Goal: Find contact information: Find contact information

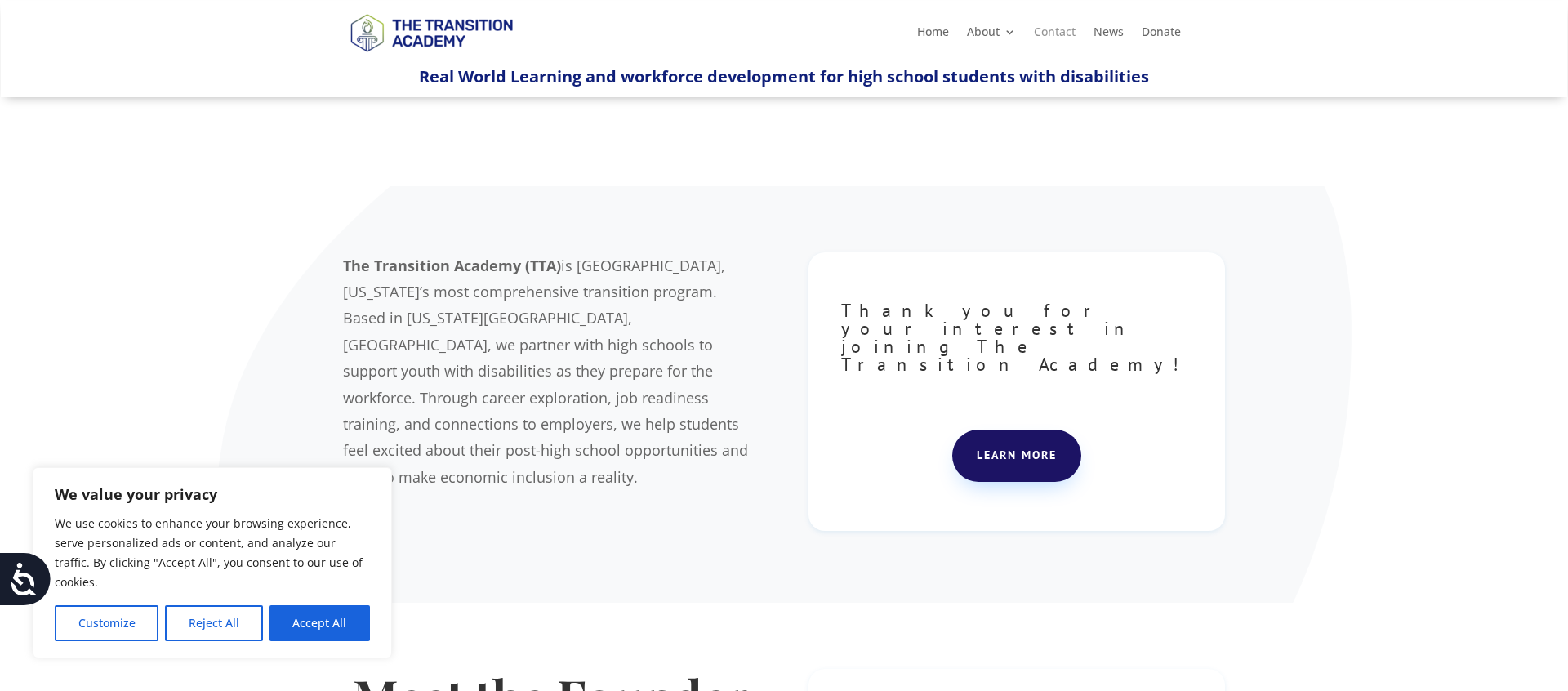
click at [1056, 35] on link "Contact" at bounding box center [1054, 35] width 42 height 18
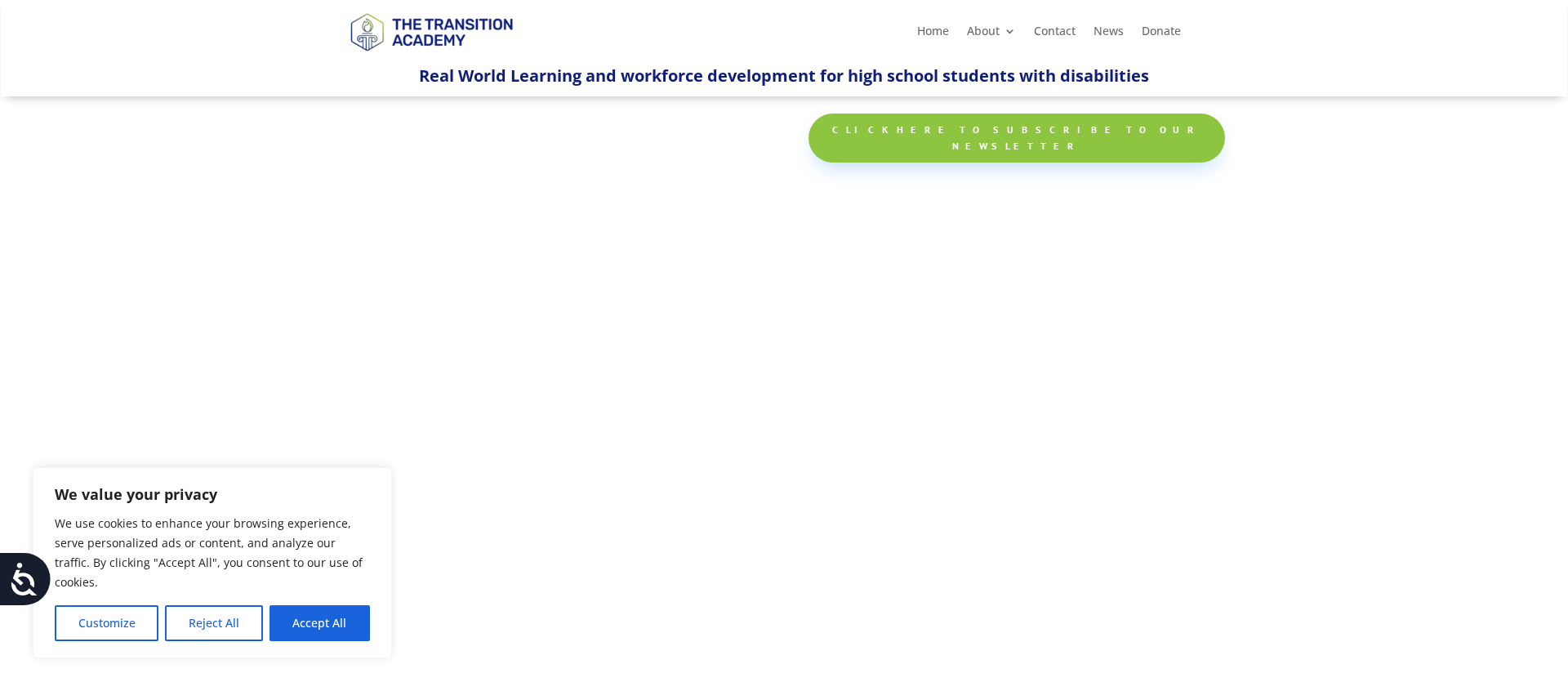
scroll to position [810, 0]
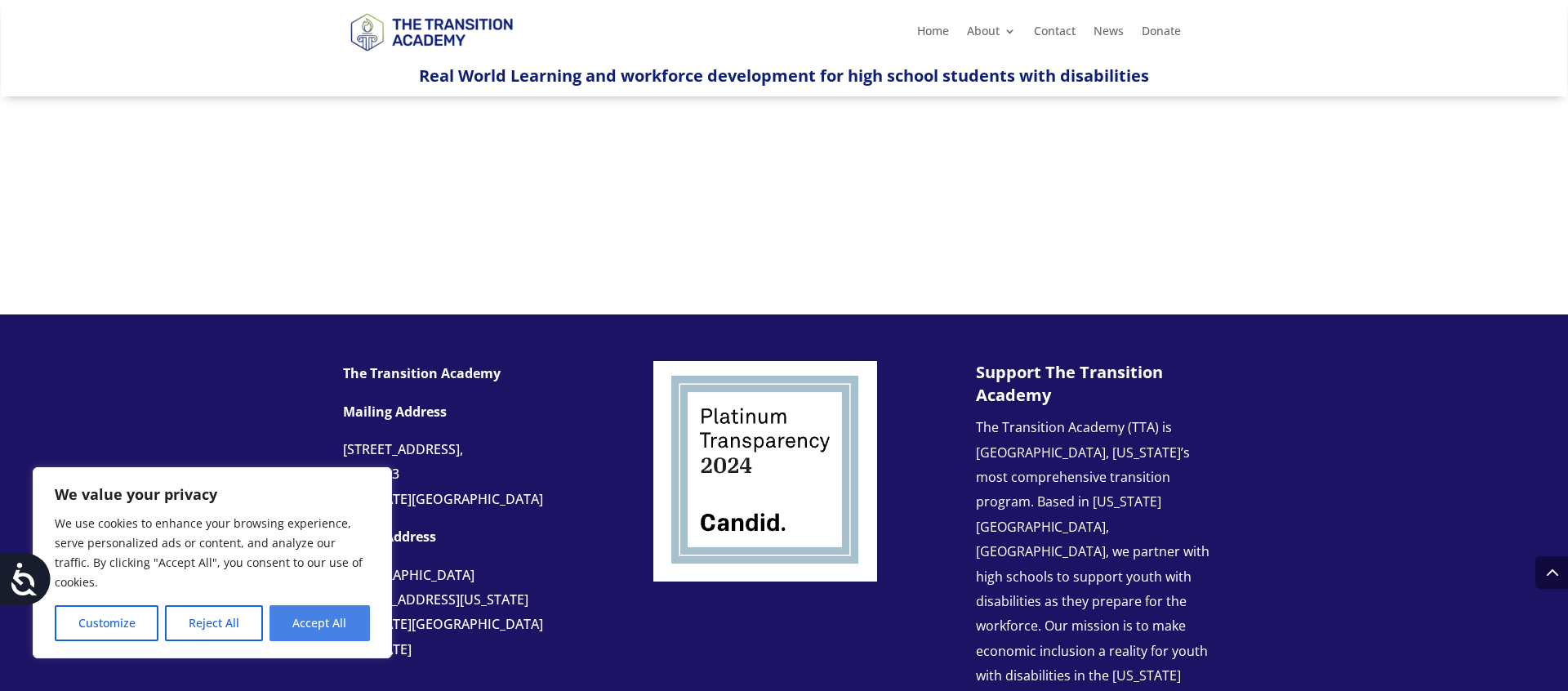
click at [336, 636] on button "Accept All" at bounding box center [319, 623] width 100 height 36
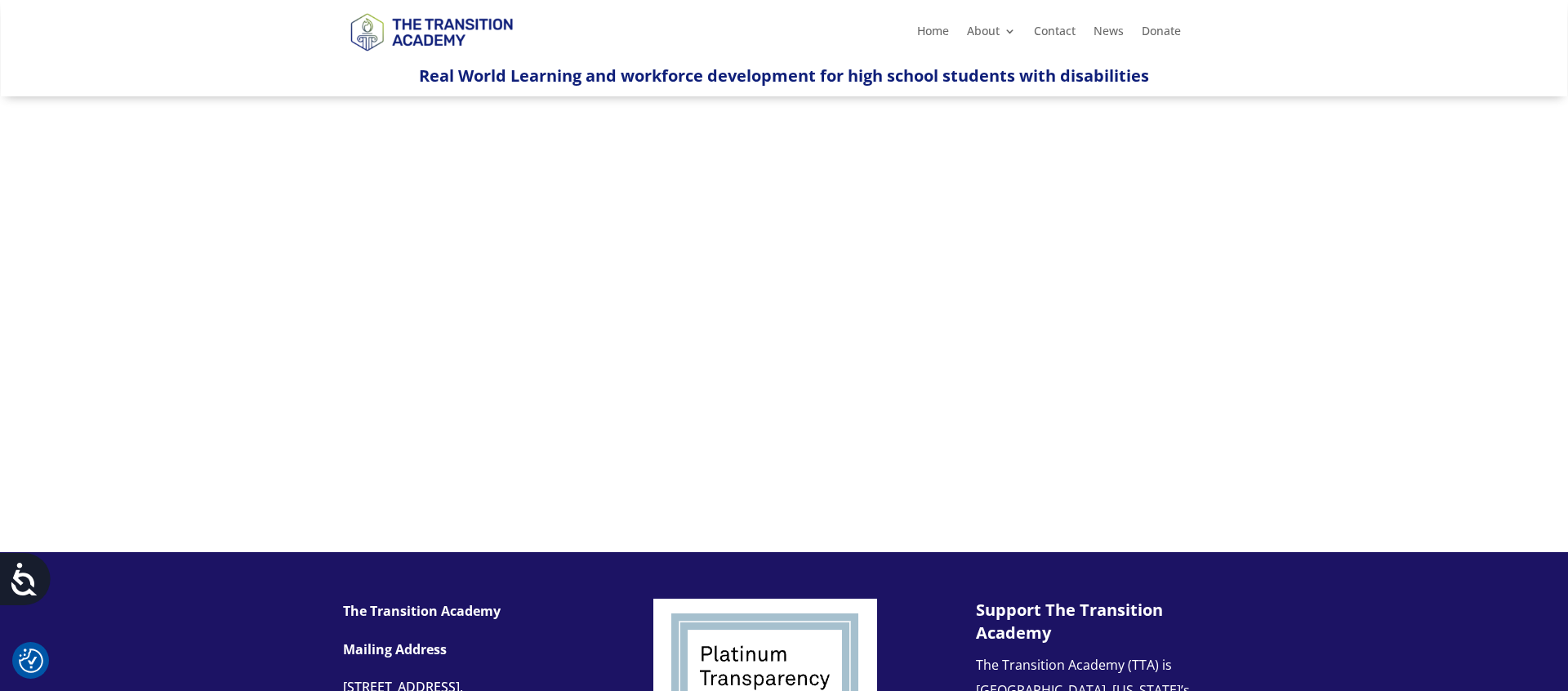
scroll to position [561, 0]
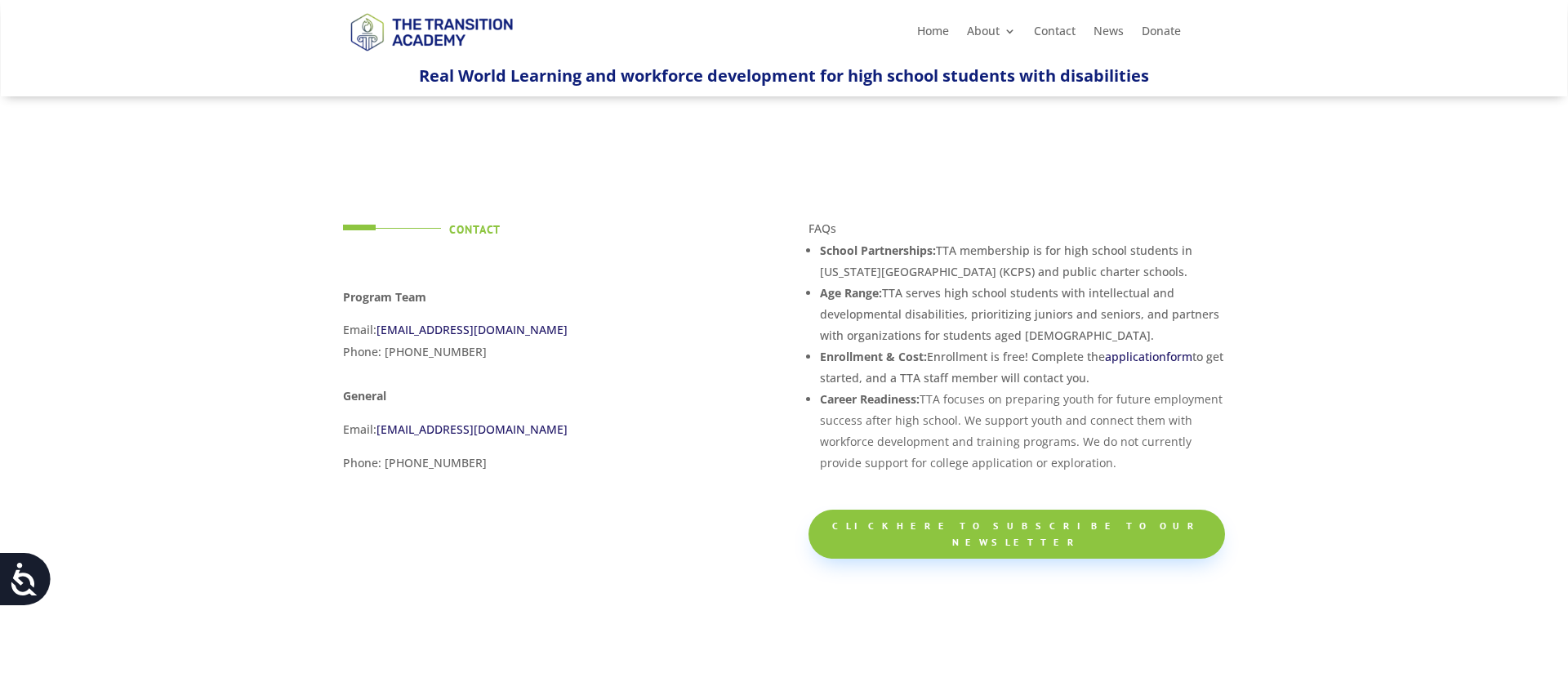
scroll to position [561, 0]
